Goal: Complete application form

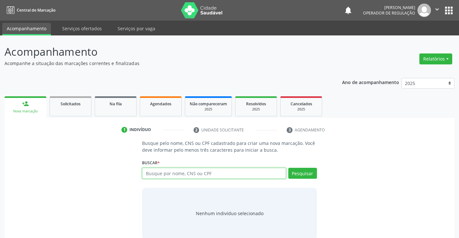
click at [166, 177] on input "text" at bounding box center [214, 173] width 144 height 11
type input "708205611032042"
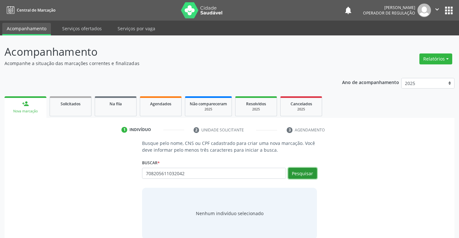
click at [291, 171] on button "Pesquisar" at bounding box center [302, 173] width 29 height 11
type input "708205611032042"
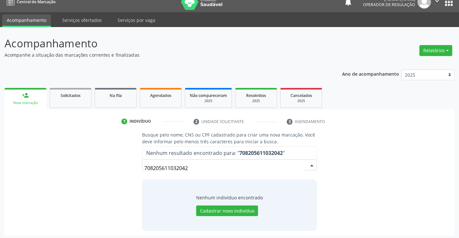
scroll to position [10, 0]
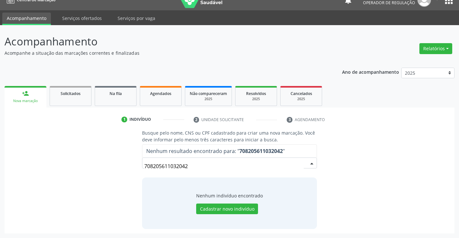
click at [201, 172] on input "708205611032042" at bounding box center [223, 166] width 159 height 13
click at [219, 210] on button "Cadastrar novo indivíduo" at bounding box center [227, 209] width 62 height 11
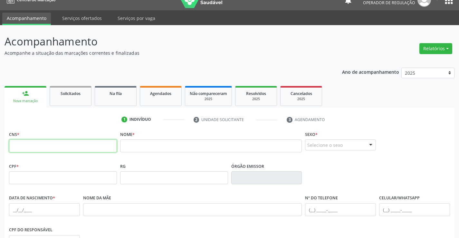
click at [82, 147] on input "text" at bounding box center [63, 145] width 108 height 13
paste input "708 2056 1103 2042"
type input "708 2056 1103 2042"
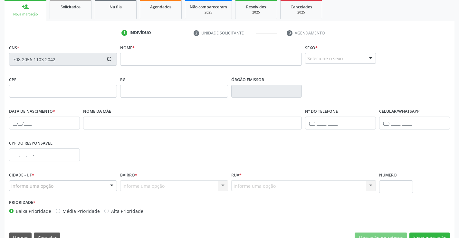
scroll to position [107, 0]
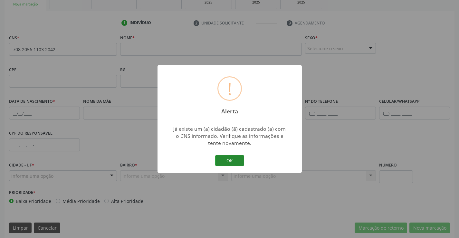
click at [231, 157] on button "OK" at bounding box center [229, 160] width 29 height 11
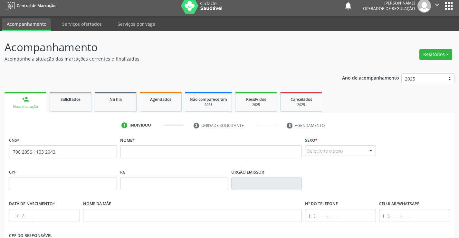
scroll to position [0, 0]
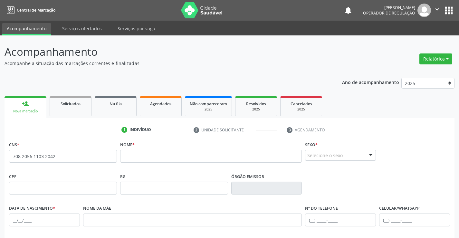
click at [435, 6] on icon "" at bounding box center [437, 9] width 7 height 7
click at [411, 34] on ul "Configurações Sair" at bounding box center [420, 32] width 45 height 28
click at [409, 35] on link "Sair" at bounding box center [420, 39] width 44 height 9
